Goal: Find specific page/section: Find specific page/section

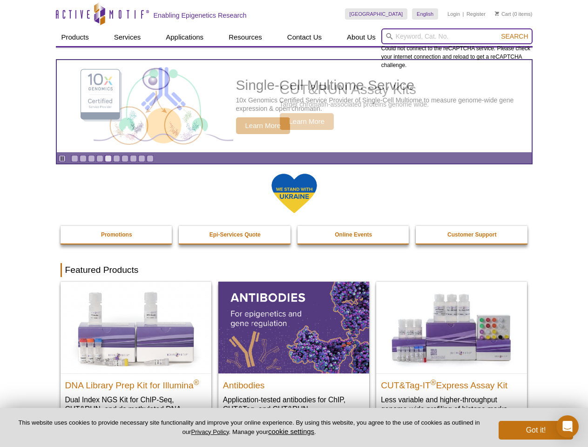
click at [457, 36] on input "search" at bounding box center [456, 36] width 151 height 16
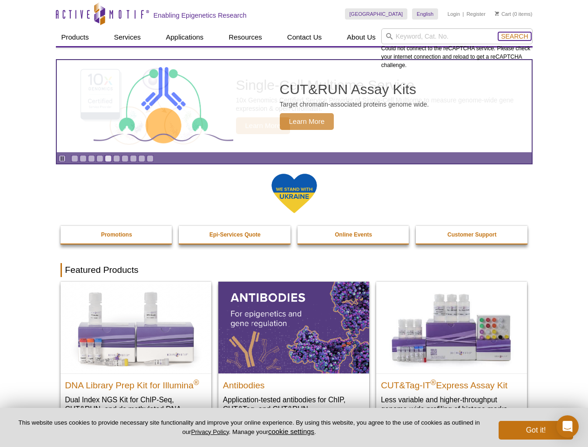
click at [514, 36] on span "Search" at bounding box center [514, 36] width 27 height 7
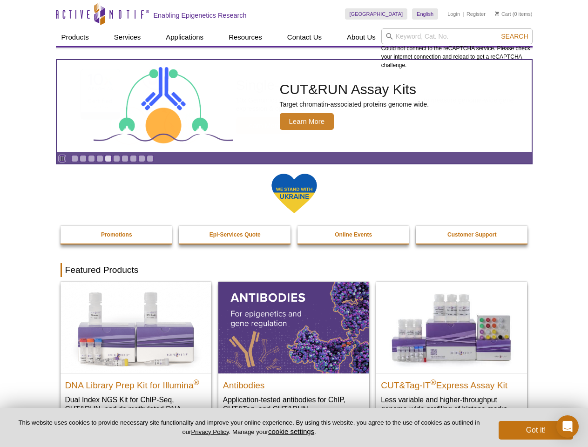
click at [62, 158] on icon "Pause" at bounding box center [62, 158] width 6 height 6
click at [74, 158] on link "Go to slide 1" at bounding box center [74, 158] width 7 height 7
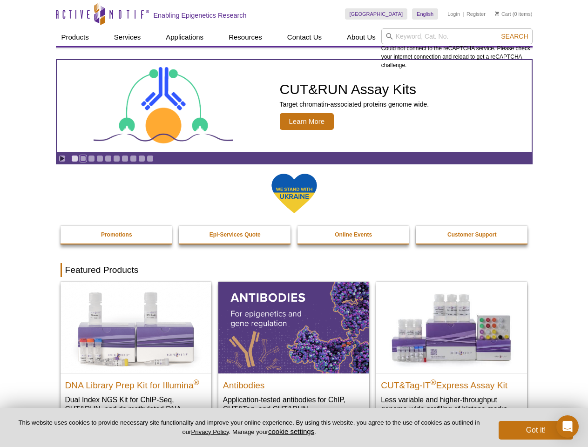
click at [83, 158] on link "Go to slide 2" at bounding box center [83, 158] width 7 height 7
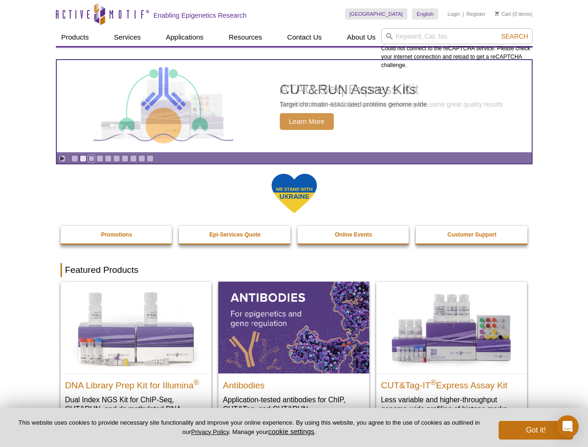
click at [91, 158] on link "Go to slide 3" at bounding box center [91, 158] width 7 height 7
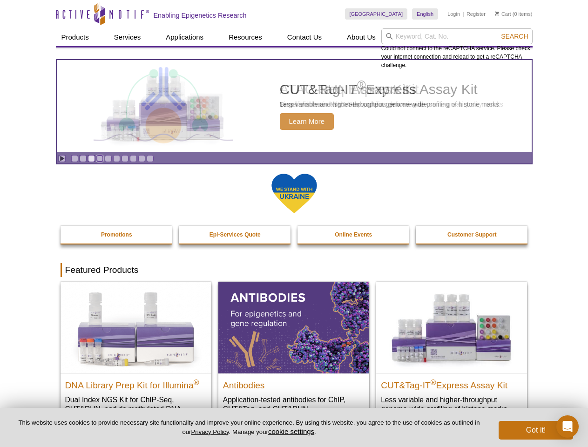
click at [100, 158] on link "Go to slide 4" at bounding box center [99, 158] width 7 height 7
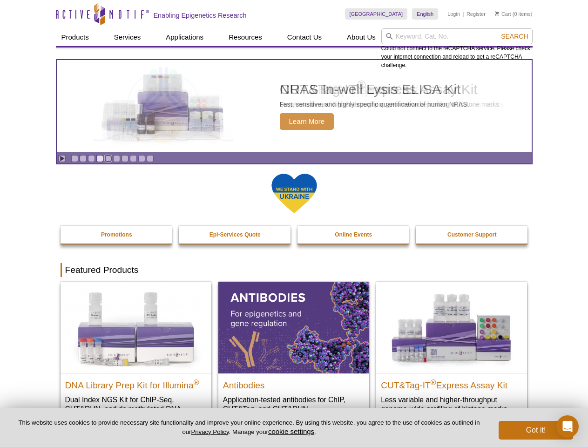
click at [108, 158] on link "Go to slide 5" at bounding box center [108, 158] width 7 height 7
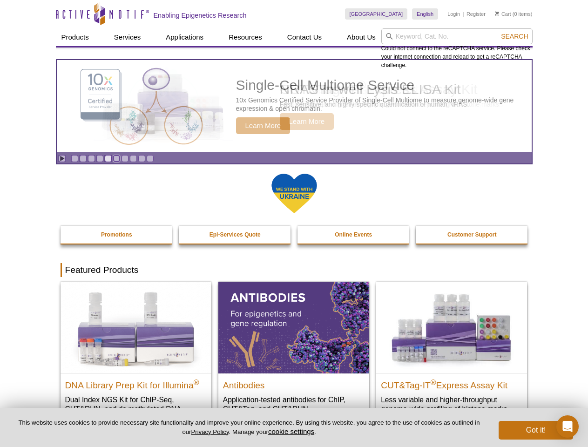
click at [116, 158] on link "Go to slide 6" at bounding box center [116, 158] width 7 height 7
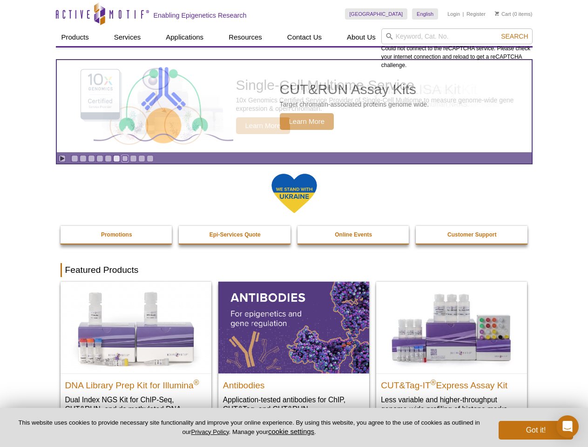
click at [125, 158] on link "Go to slide 7" at bounding box center [124, 158] width 7 height 7
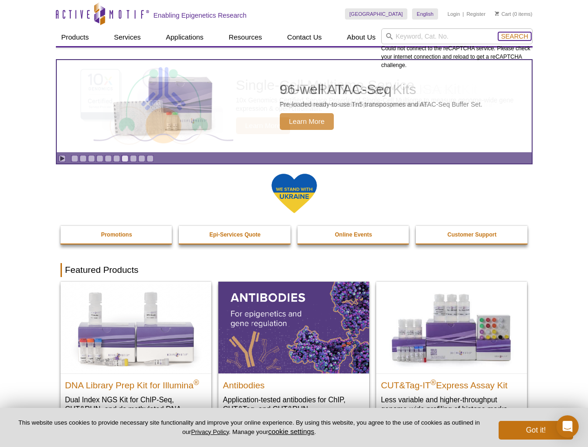
click at [514, 36] on span "Search" at bounding box center [514, 36] width 27 height 7
